Goal: Navigation & Orientation: Find specific page/section

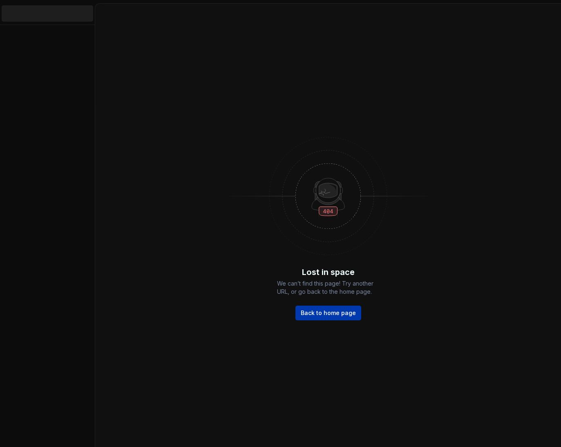
click at [336, 311] on span "Back to home page" at bounding box center [328, 313] width 55 height 8
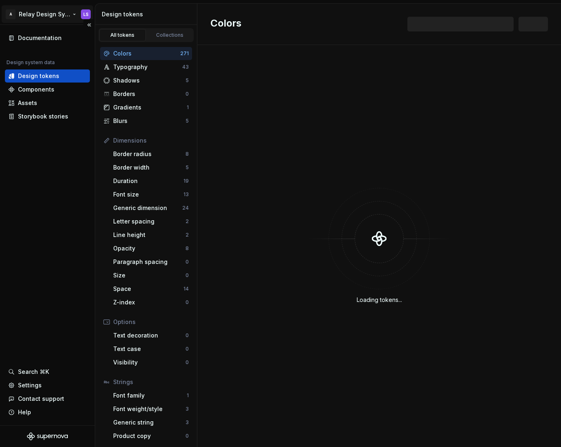
click at [35, 17] on html "A Relay Design System LS Documentation Design system data Design tokens Compone…" at bounding box center [280, 223] width 561 height 447
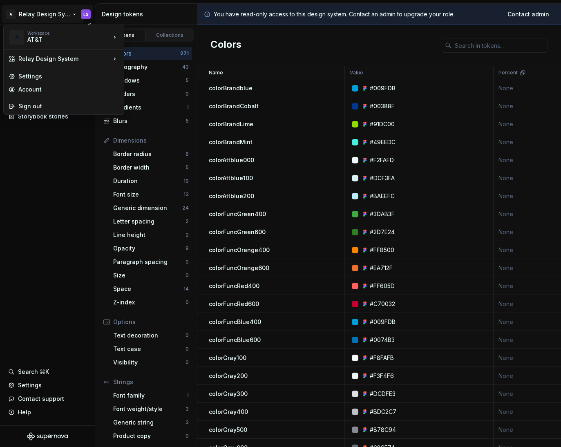
click at [77, 340] on html "A Relay Design System LS Documentation Design system data Design tokens Compone…" at bounding box center [280, 223] width 561 height 447
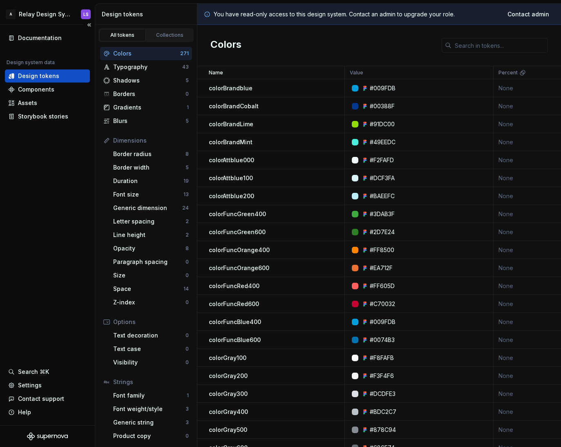
click at [52, 438] on icon "Supernova Logo" at bounding box center [47, 437] width 41 height 8
click at [39, 41] on div "Documentation" at bounding box center [40, 38] width 44 height 8
